Goal: Check status: Check status

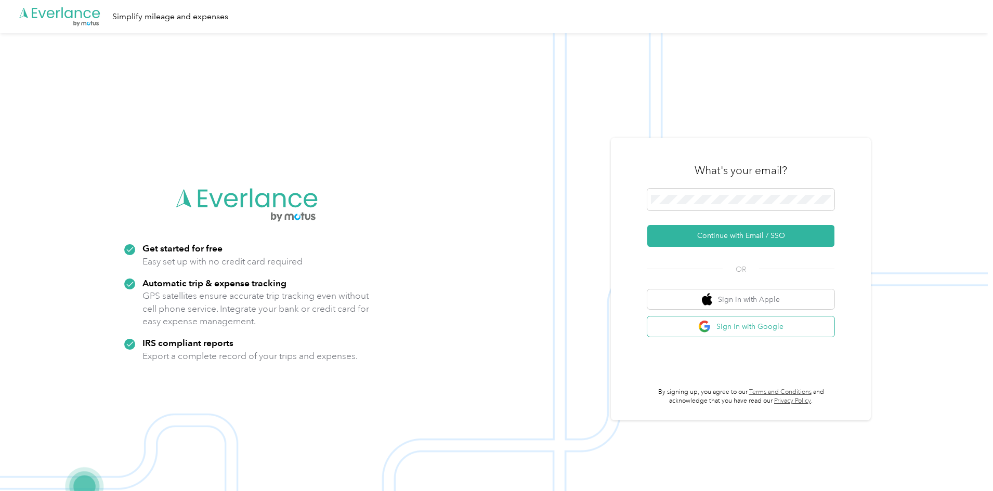
click at [720, 327] on button "Sign in with Google" at bounding box center [740, 327] width 187 height 20
click at [718, 236] on button "Continue with Email / SSO" at bounding box center [740, 236] width 187 height 22
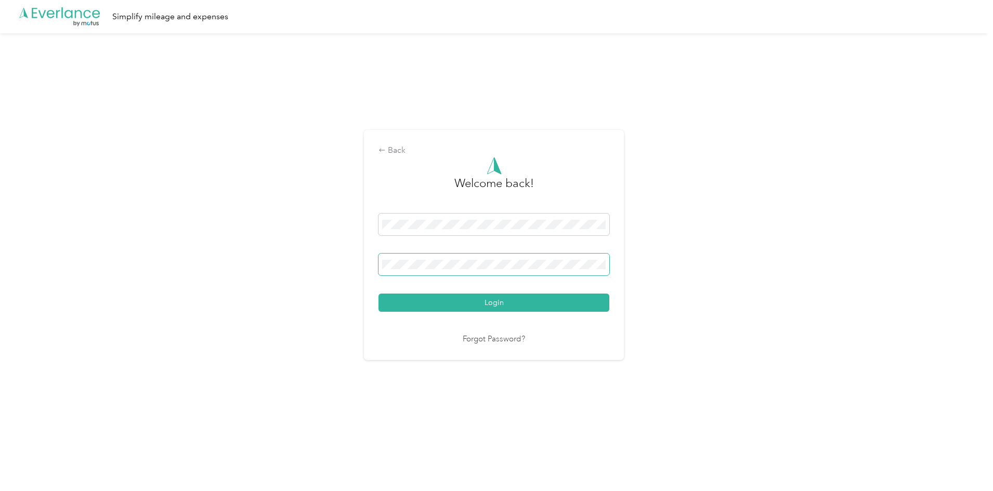
click at [378, 294] on button "Login" at bounding box center [493, 303] width 231 height 18
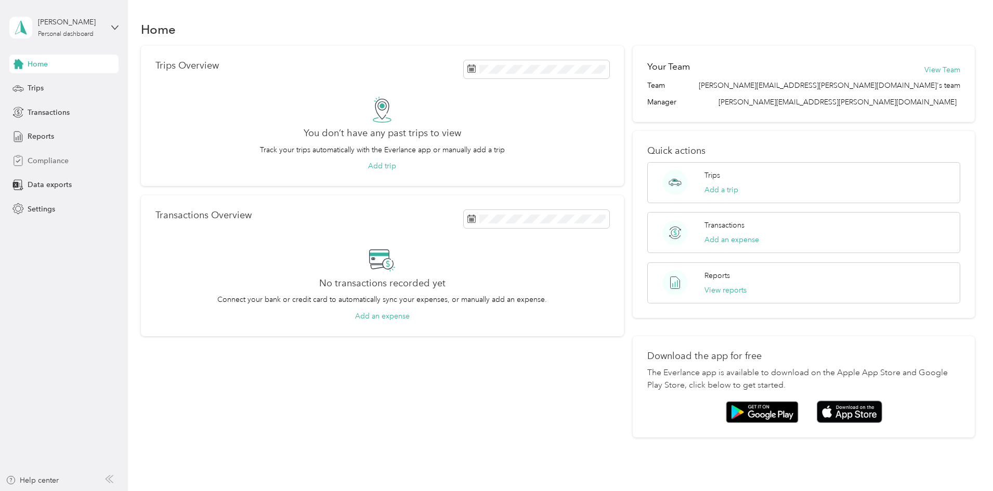
click at [63, 167] on div "Compliance" at bounding box center [63, 160] width 109 height 19
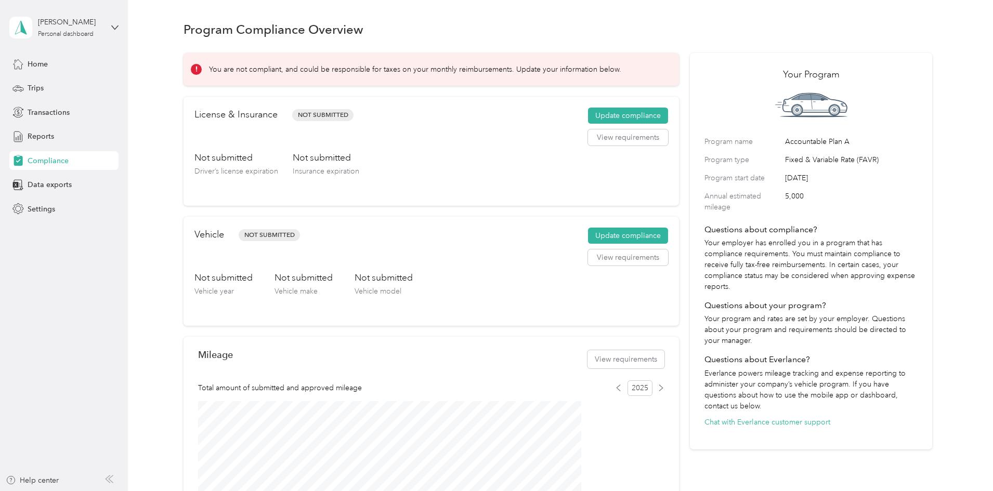
drag, startPoint x: 248, startPoint y: 144, endPoint x: 212, endPoint y: 127, distance: 40.2
click at [212, 127] on div "You are not compliant, and could be responsible for taxes on your monthly reimb…" at bounding box center [557, 357] width 748 height 622
click at [37, 132] on span "Reports" at bounding box center [41, 136] width 27 height 11
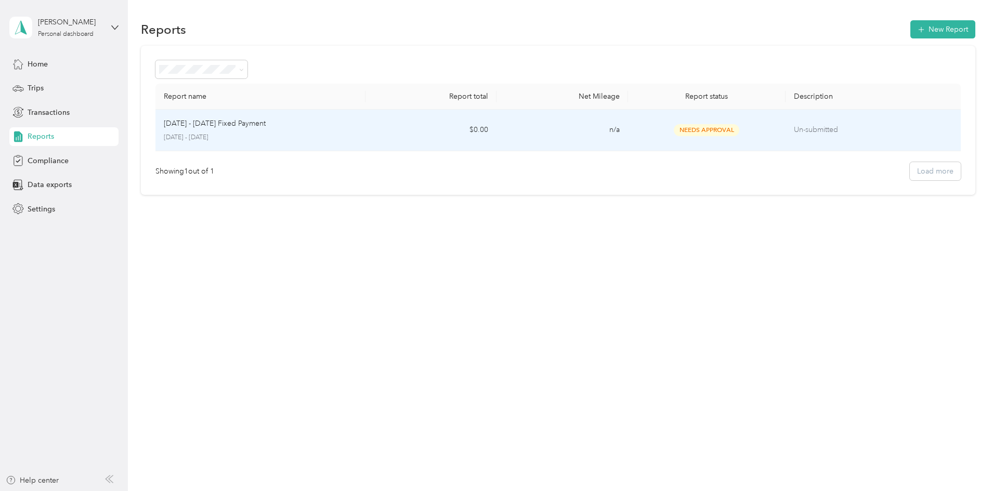
click at [266, 121] on p "[DATE] - [DATE] Fixed Payment" at bounding box center [215, 123] width 102 height 11
